Goal: Task Accomplishment & Management: Manage account settings

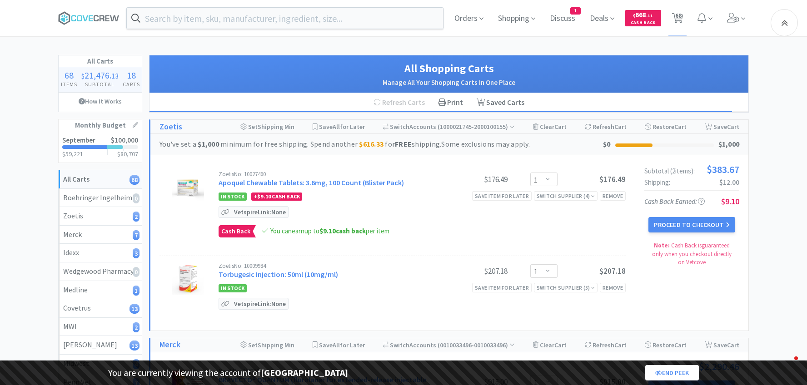
select select "1"
select select "25"
select select "1"
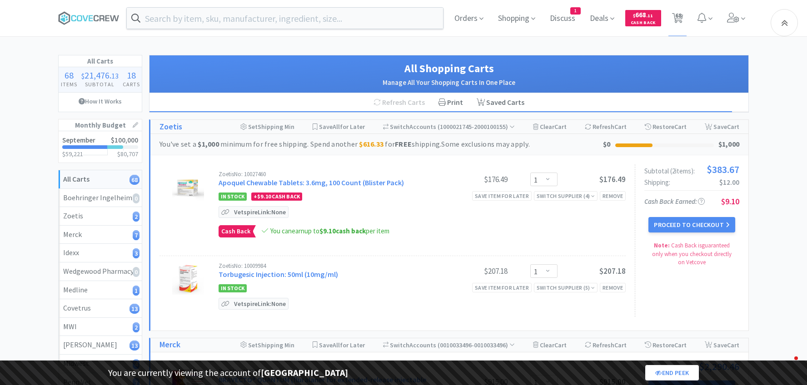
select select "1"
select select "5"
select select "4"
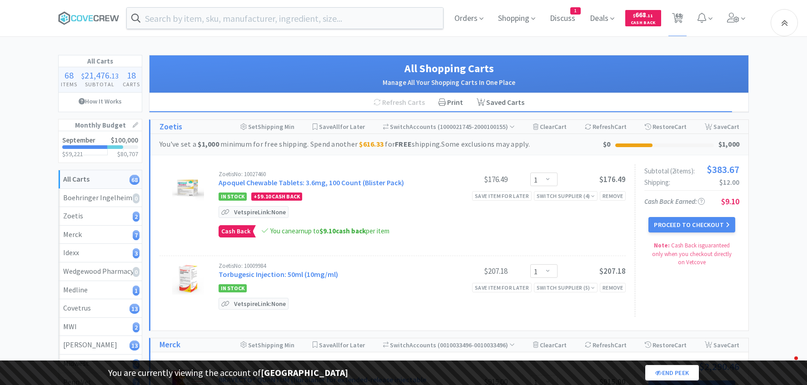
select select "4"
select select "3"
select select "1"
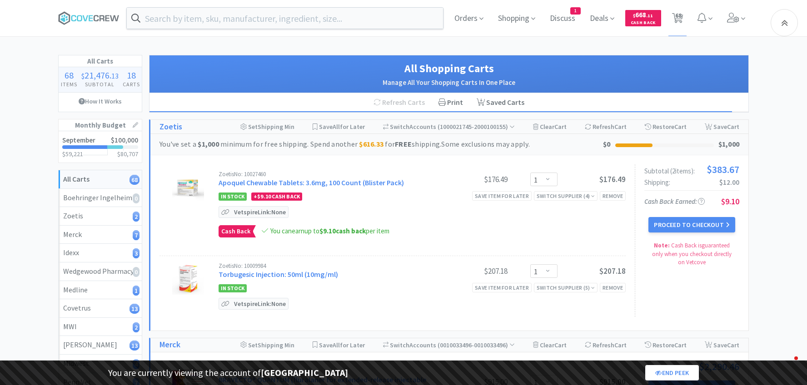
select select "8"
select select "1"
select select "2"
select select "1"
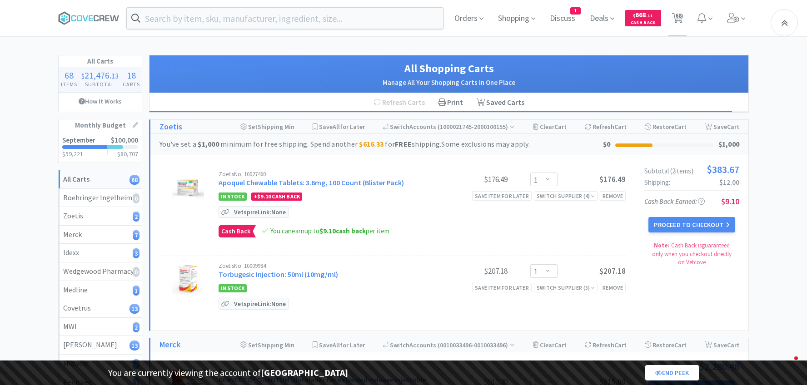
select select "1"
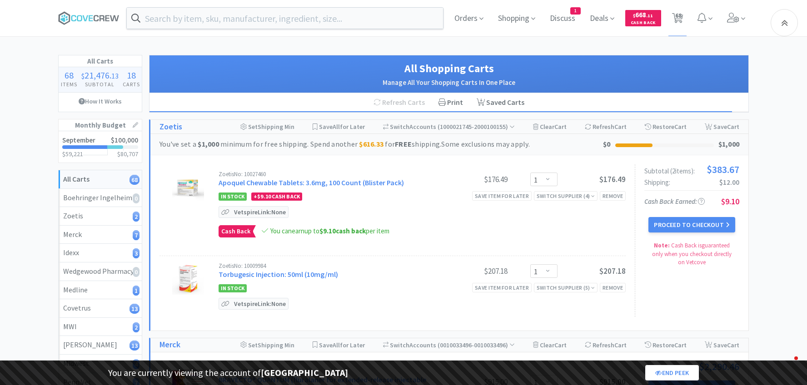
select select "1"
select select "2"
select select "1"
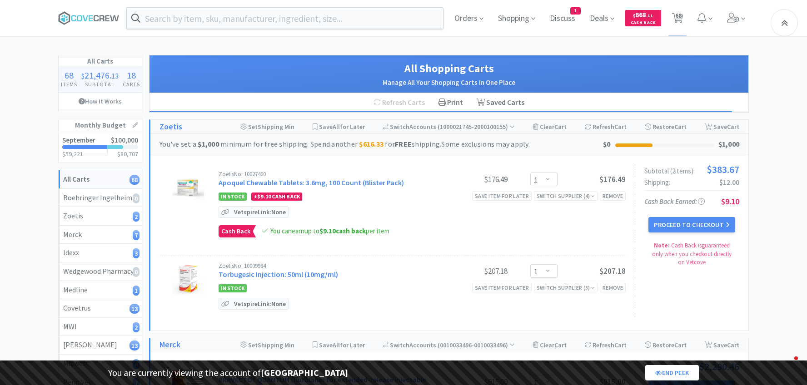
select select "1"
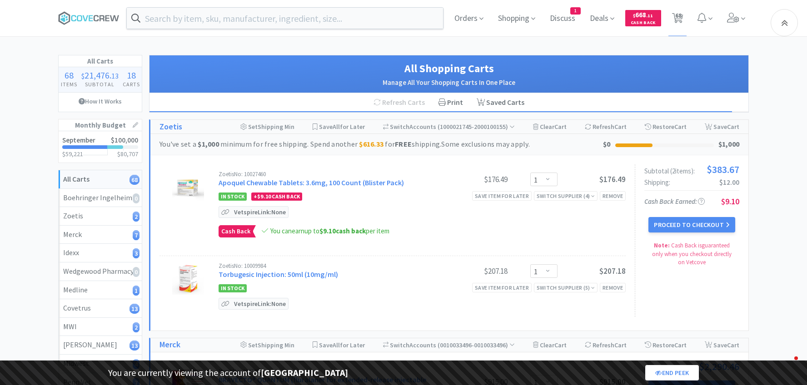
select select "1"
select select "2"
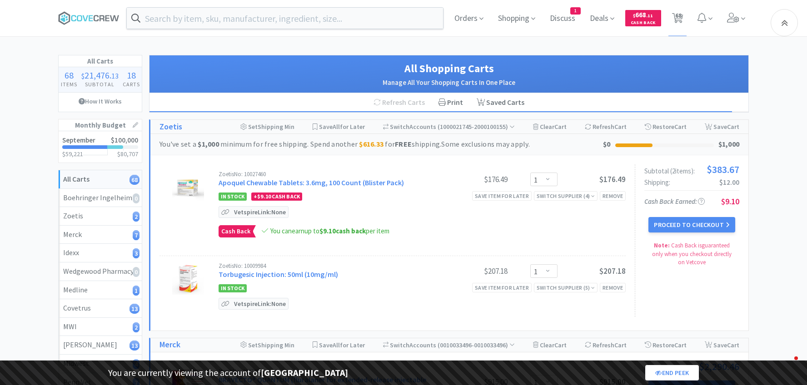
select select "1"
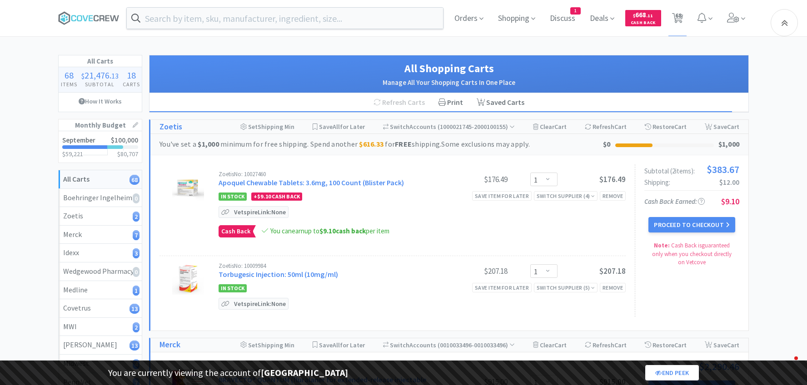
select select "1"
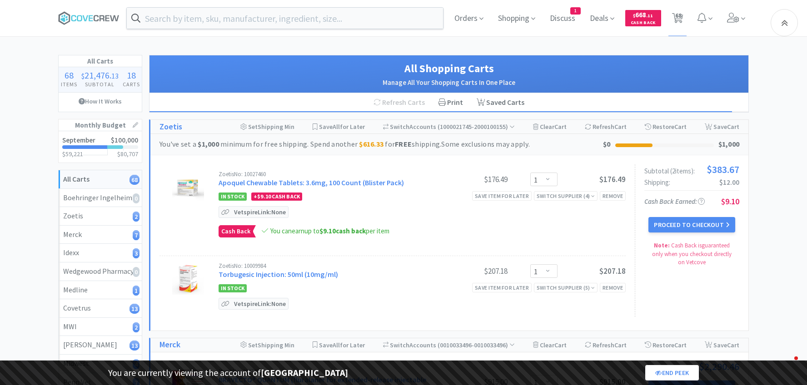
select select "1"
select select "5"
select select "2"
select select "1"
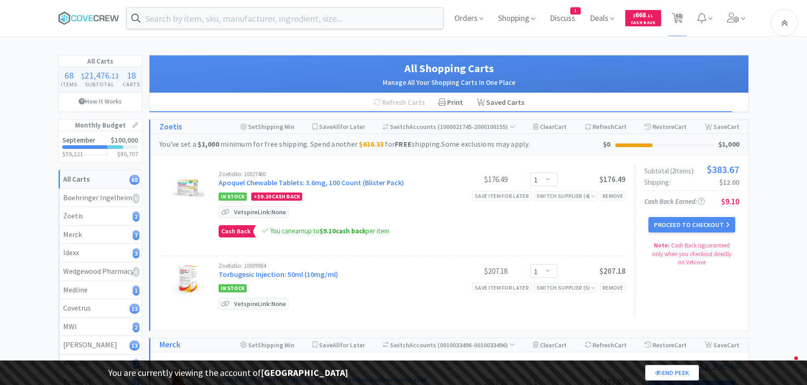
select select "2"
select select "1"
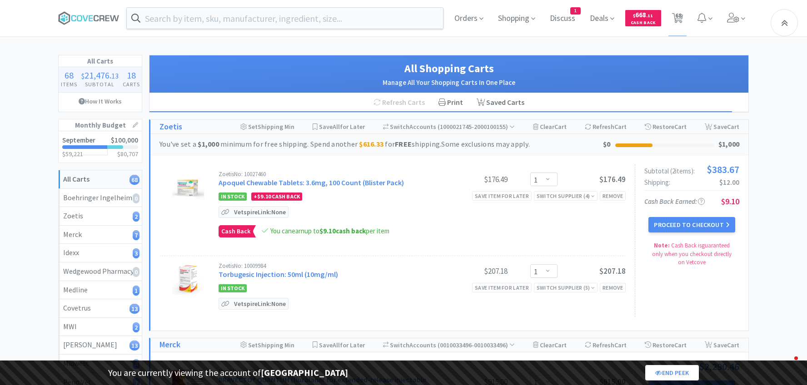
select select "2"
select select "1"
select select "3"
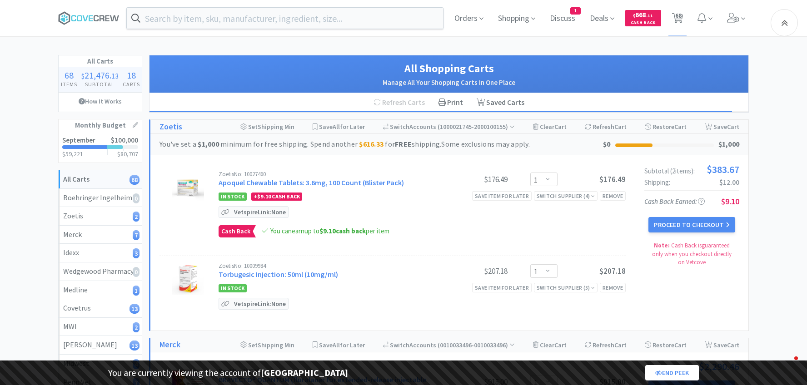
select select "2"
select select "5"
select select "2"
